Goal: Task Accomplishment & Management: Use online tool/utility

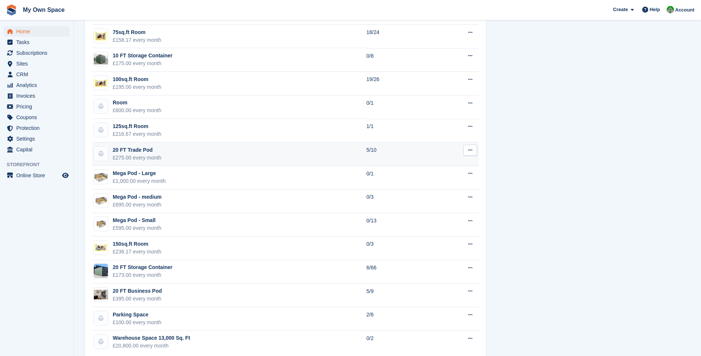
scroll to position [571, 0]
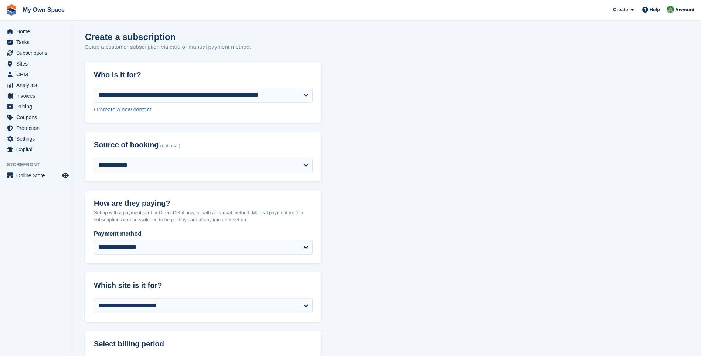
select select "******"
